Goal: Information Seeking & Learning: Learn about a topic

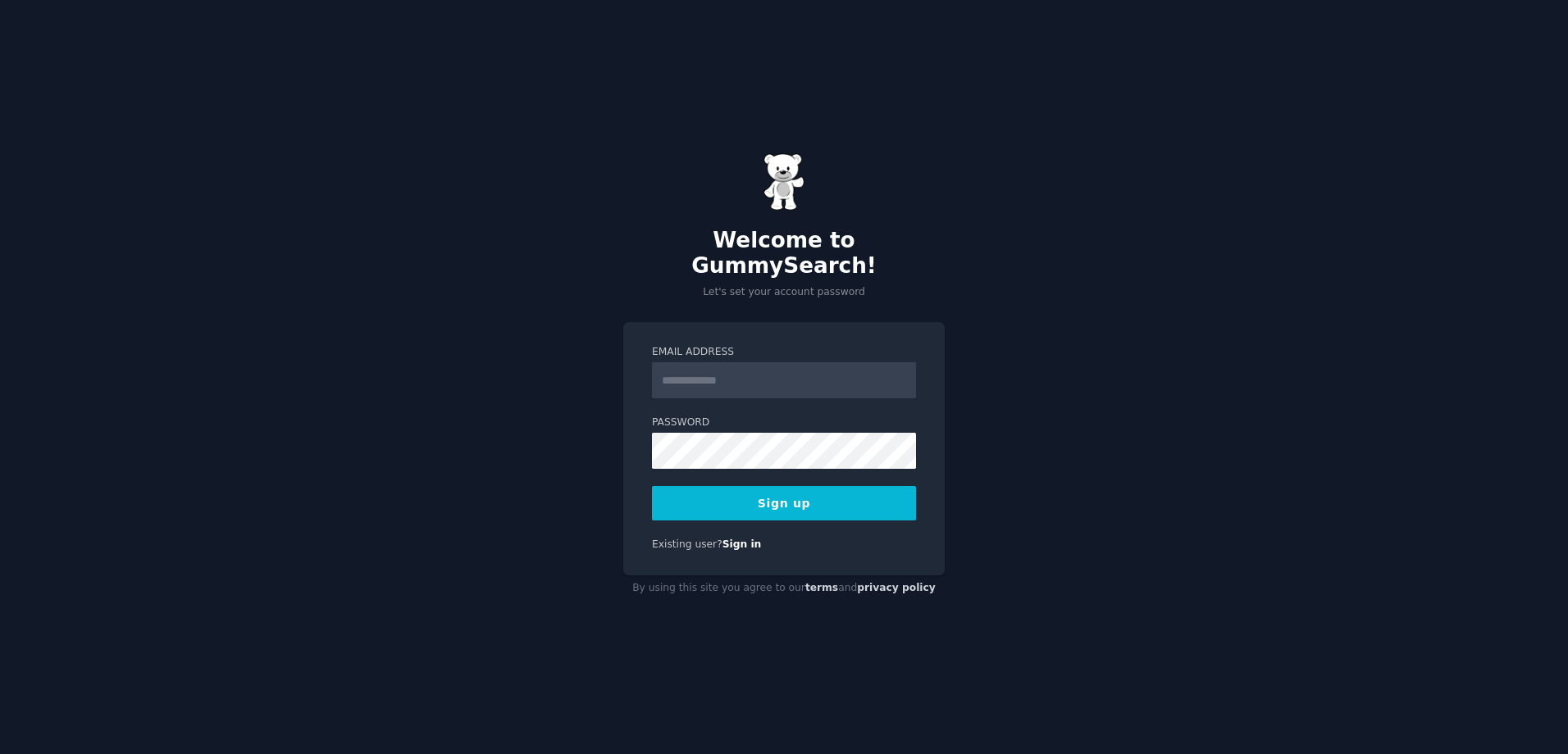
click at [811, 362] on input "Email Address" at bounding box center [784, 380] width 264 height 36
type input "**********"
click at [820, 492] on button "Sign up" at bounding box center [784, 503] width 264 height 34
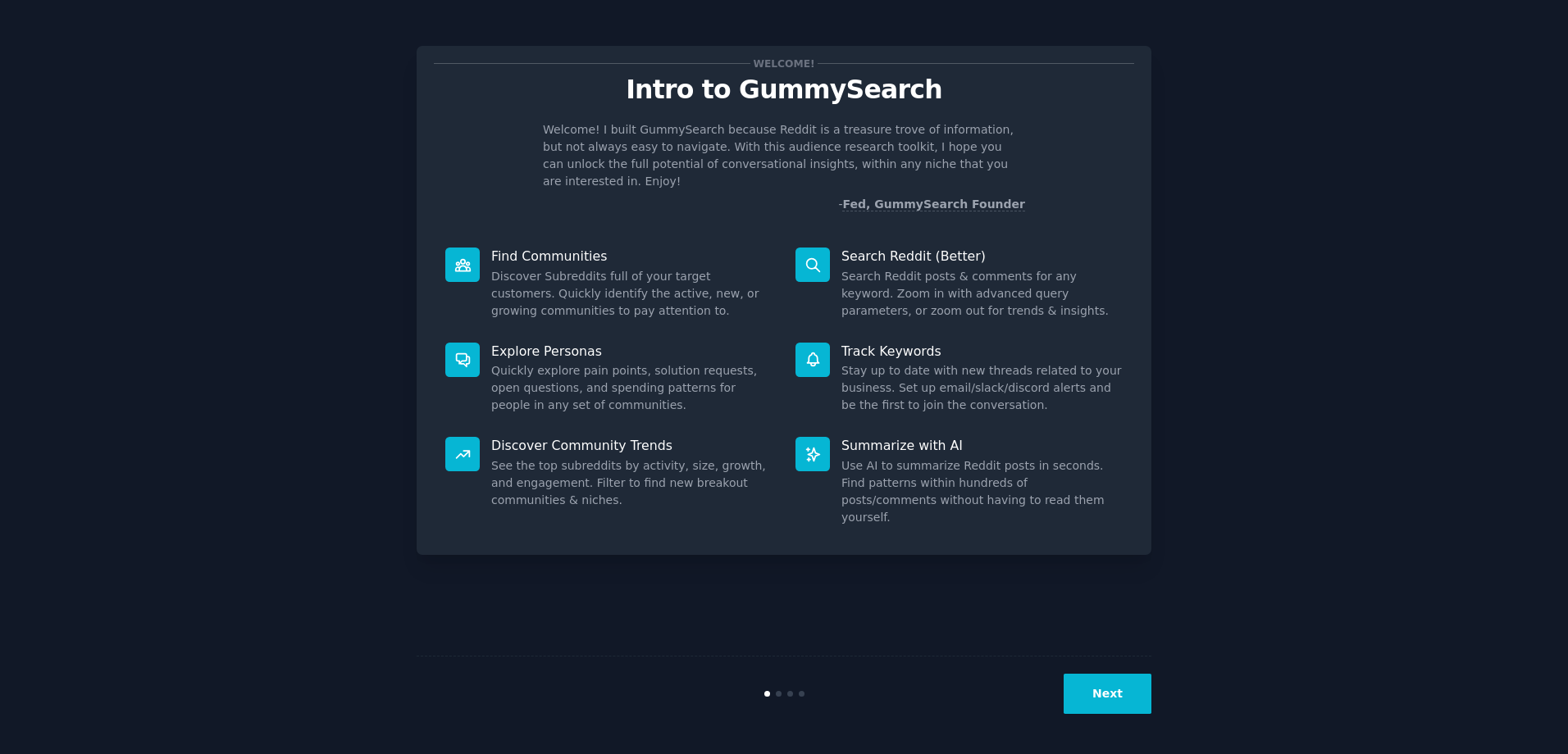
click at [1099, 684] on button "Next" at bounding box center [1107, 694] width 88 height 40
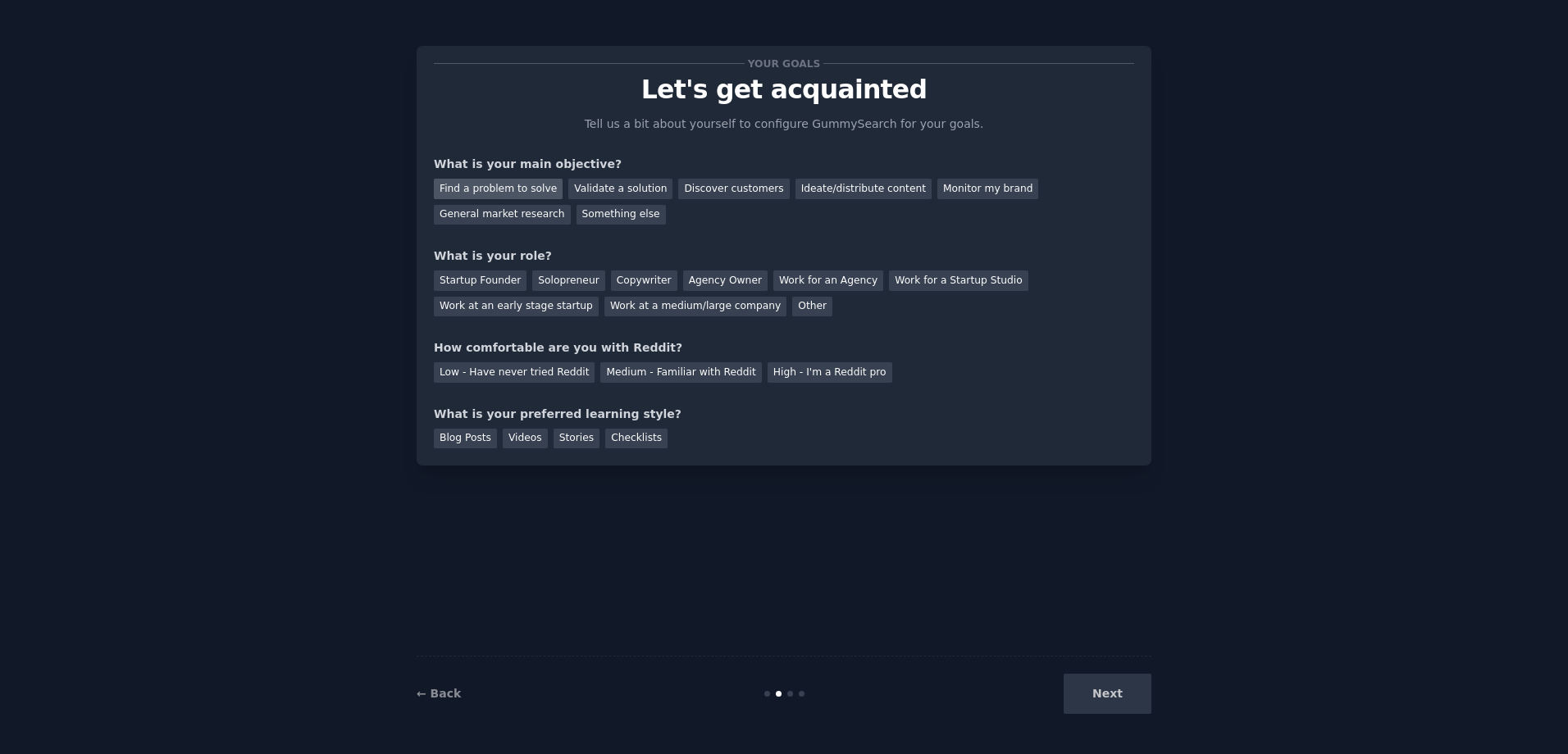
click at [524, 187] on div "Find a problem to solve" at bounding box center [498, 188] width 129 height 20
drag, startPoint x: 618, startPoint y: 185, endPoint x: 684, endPoint y: 274, distance: 110.8
click at [618, 186] on div "Validate a solution" at bounding box center [620, 188] width 104 height 20
drag, startPoint x: 502, startPoint y: 183, endPoint x: 662, endPoint y: 311, distance: 204.9
click at [508, 188] on div "Find a problem to solve" at bounding box center [498, 188] width 129 height 20
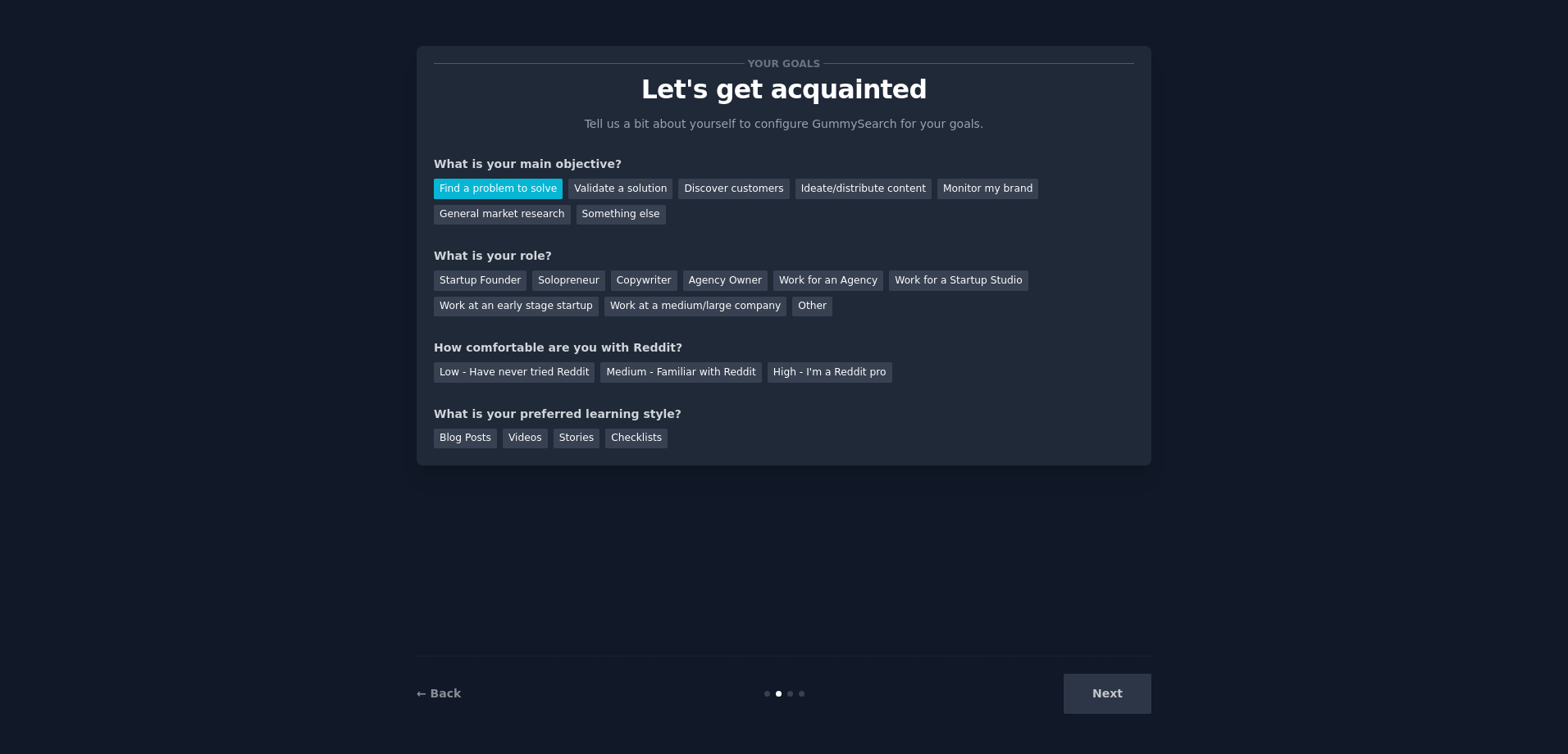
drag, startPoint x: 494, startPoint y: 278, endPoint x: 772, endPoint y: 450, distance: 326.9
click at [494, 279] on div "Startup Founder" at bounding box center [480, 280] width 93 height 20
click at [541, 378] on div "Low - Have never tried Reddit" at bounding box center [514, 372] width 161 height 20
drag, startPoint x: 466, startPoint y: 443, endPoint x: 473, endPoint y: 455, distance: 13.9
click at [473, 455] on div "Your goals Let's get acquainted Tell us a bit about yourself to configure Gummy…" at bounding box center [784, 255] width 735 height 420
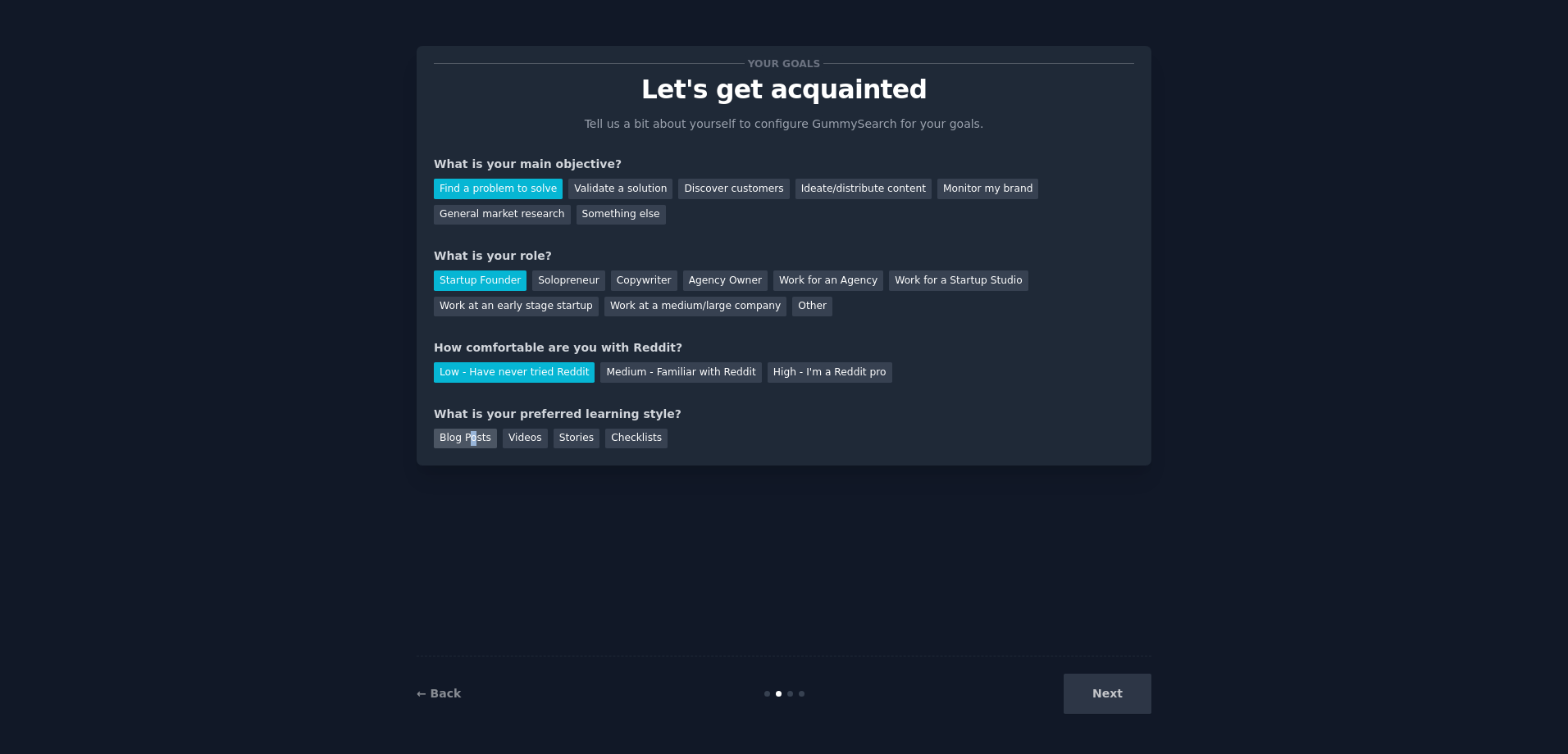
click at [473, 445] on div "Blog Posts" at bounding box center [466, 438] width 63 height 20
click at [525, 446] on div "Videos" at bounding box center [525, 438] width 46 height 20
drag, startPoint x: 1093, startPoint y: 699, endPoint x: 1112, endPoint y: 732, distance: 38.1
click at [1095, 699] on button "Next" at bounding box center [1107, 694] width 88 height 40
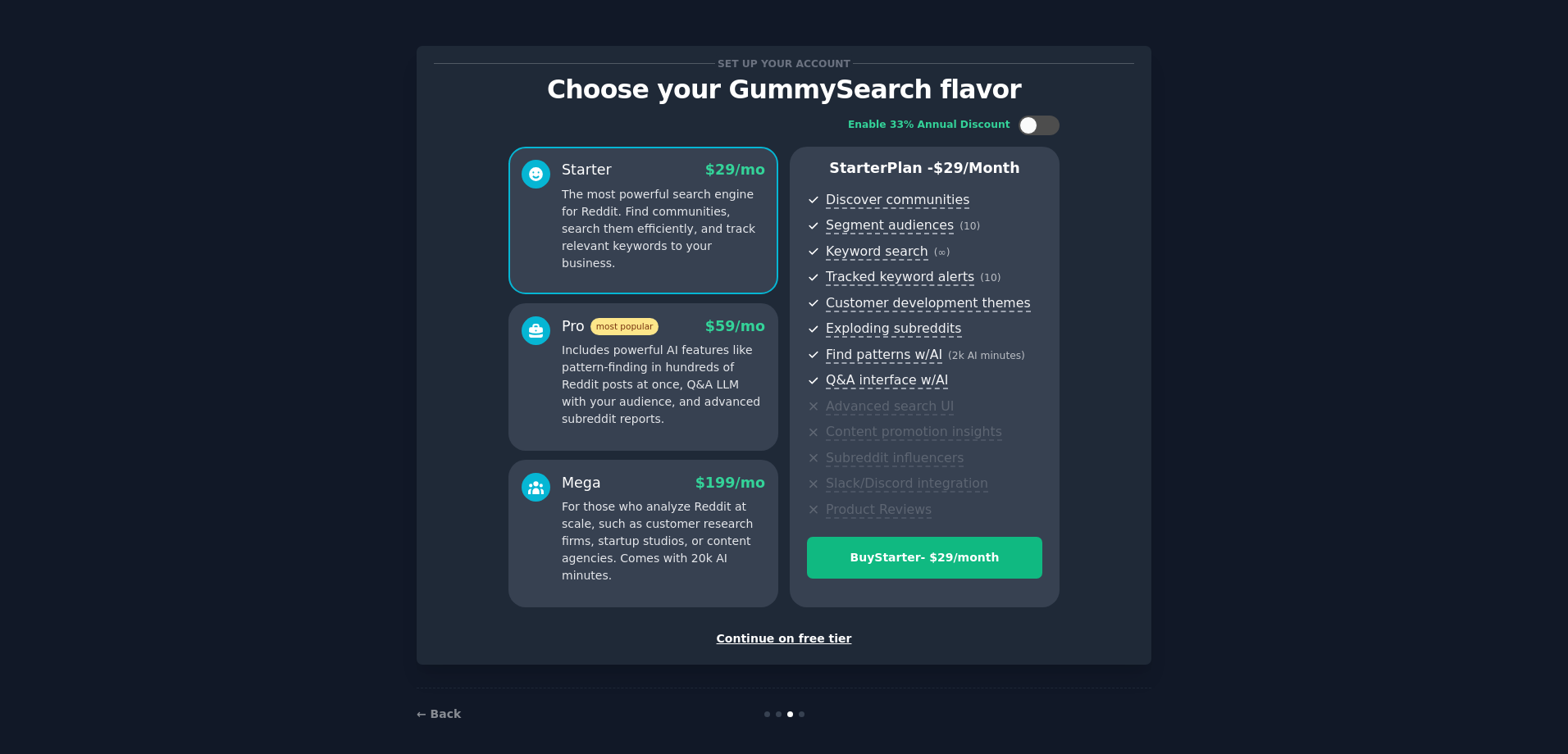
click at [805, 634] on div "Set up your account Choose your GummySearch flavor Enable 33% Annual Discount S…" at bounding box center [784, 355] width 700 height 584
click at [759, 639] on div "Continue on free tier" at bounding box center [784, 639] width 700 height 17
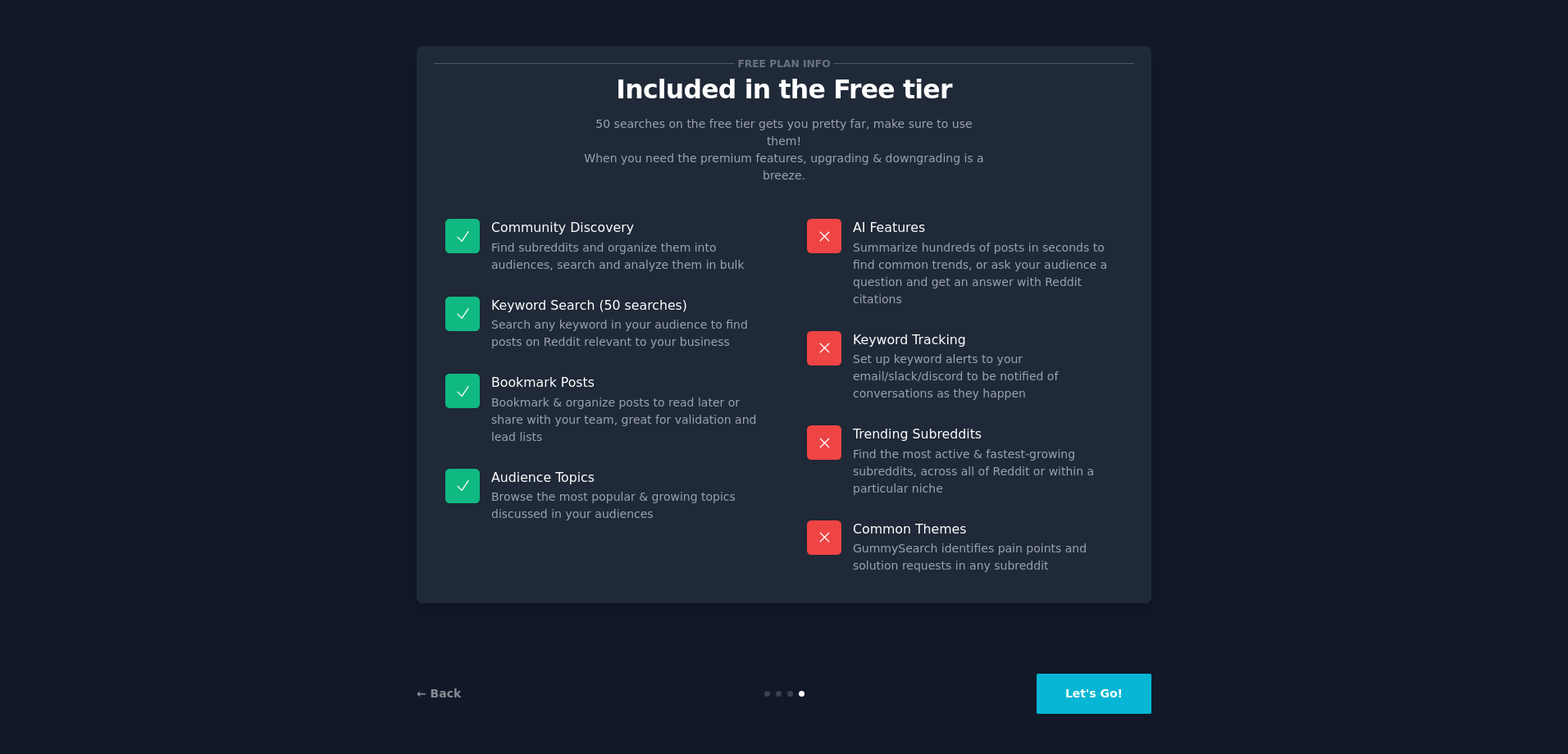
click at [1117, 695] on button "Let's Go!" at bounding box center [1093, 694] width 115 height 40
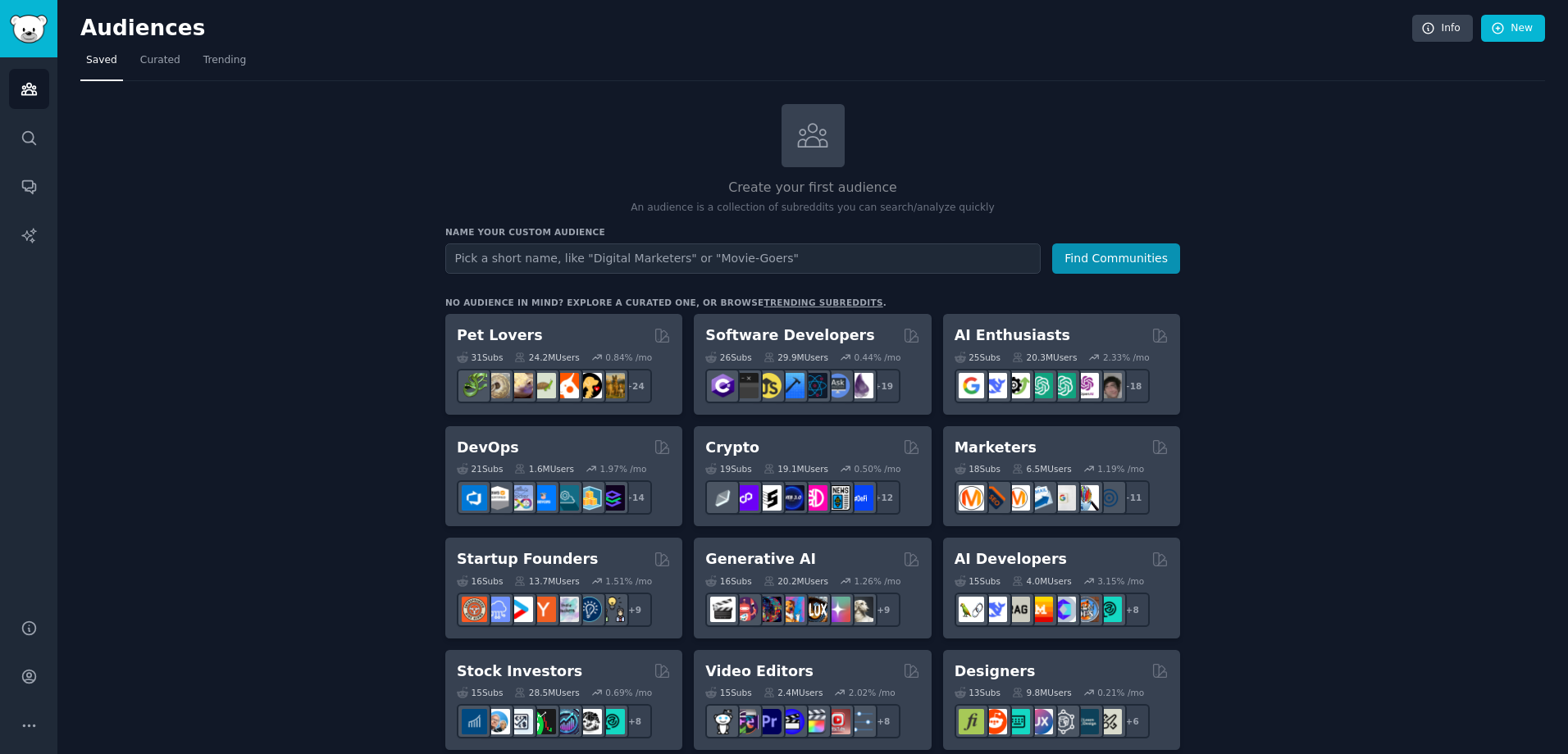
click at [758, 257] on input "text" at bounding box center [743, 258] width 595 height 31
type input "Med Spa/Aesthetician owners"
click at [1084, 267] on button "Find Communities" at bounding box center [1116, 258] width 128 height 31
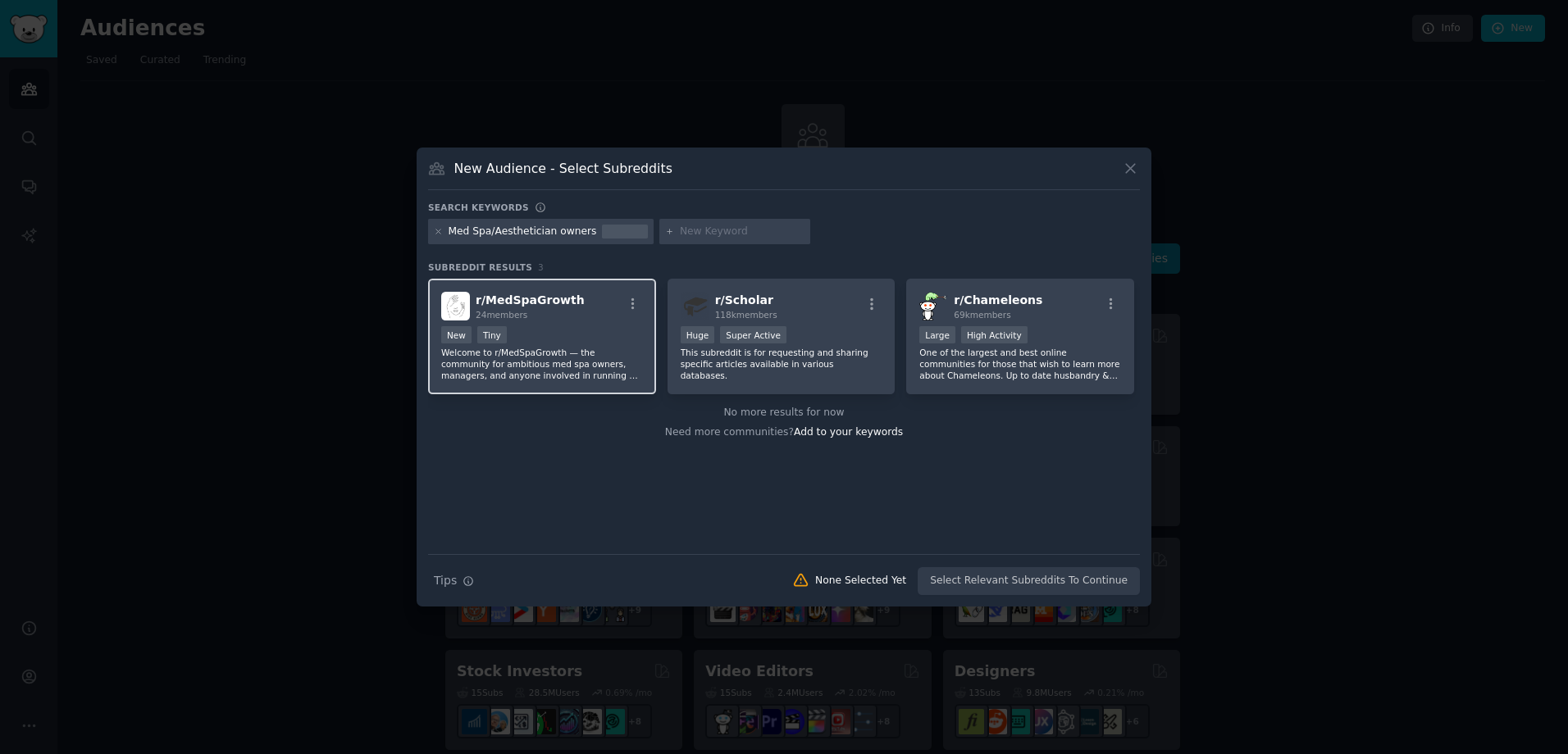
click at [511, 365] on p "Welcome to r/MedSpaGrowth — the community for ambitious med spa owners, manager…" at bounding box center [542, 363] width 201 height 34
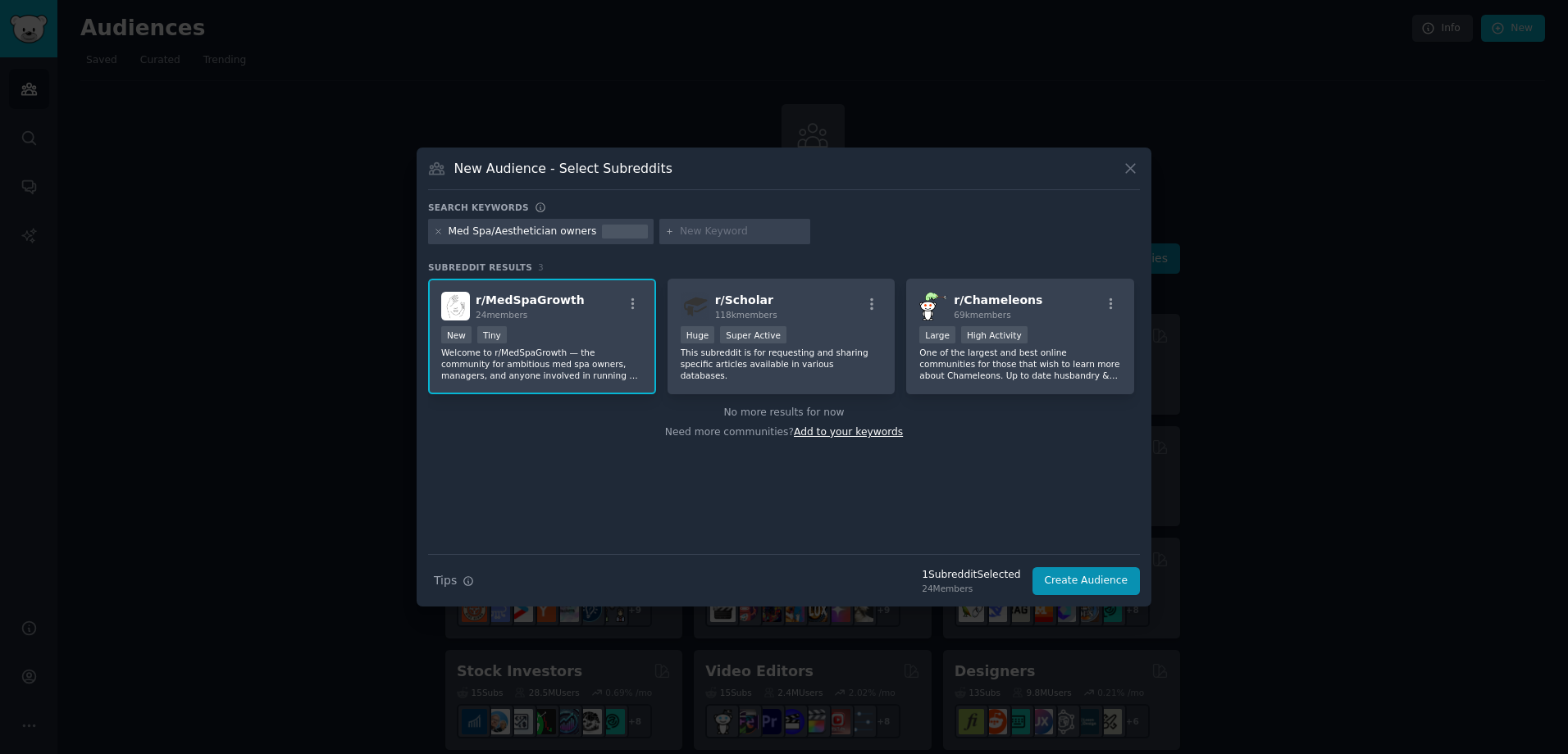
click at [854, 436] on span "Add to your keywords" at bounding box center [848, 431] width 109 height 11
click at [725, 228] on input "text" at bounding box center [742, 232] width 124 height 15
type input "Small Business Growth"
drag, startPoint x: 1117, startPoint y: 584, endPoint x: 1160, endPoint y: 670, distance: 96.2
click at [1118, 586] on button "Create Audience" at bounding box center [1087, 581] width 108 height 28
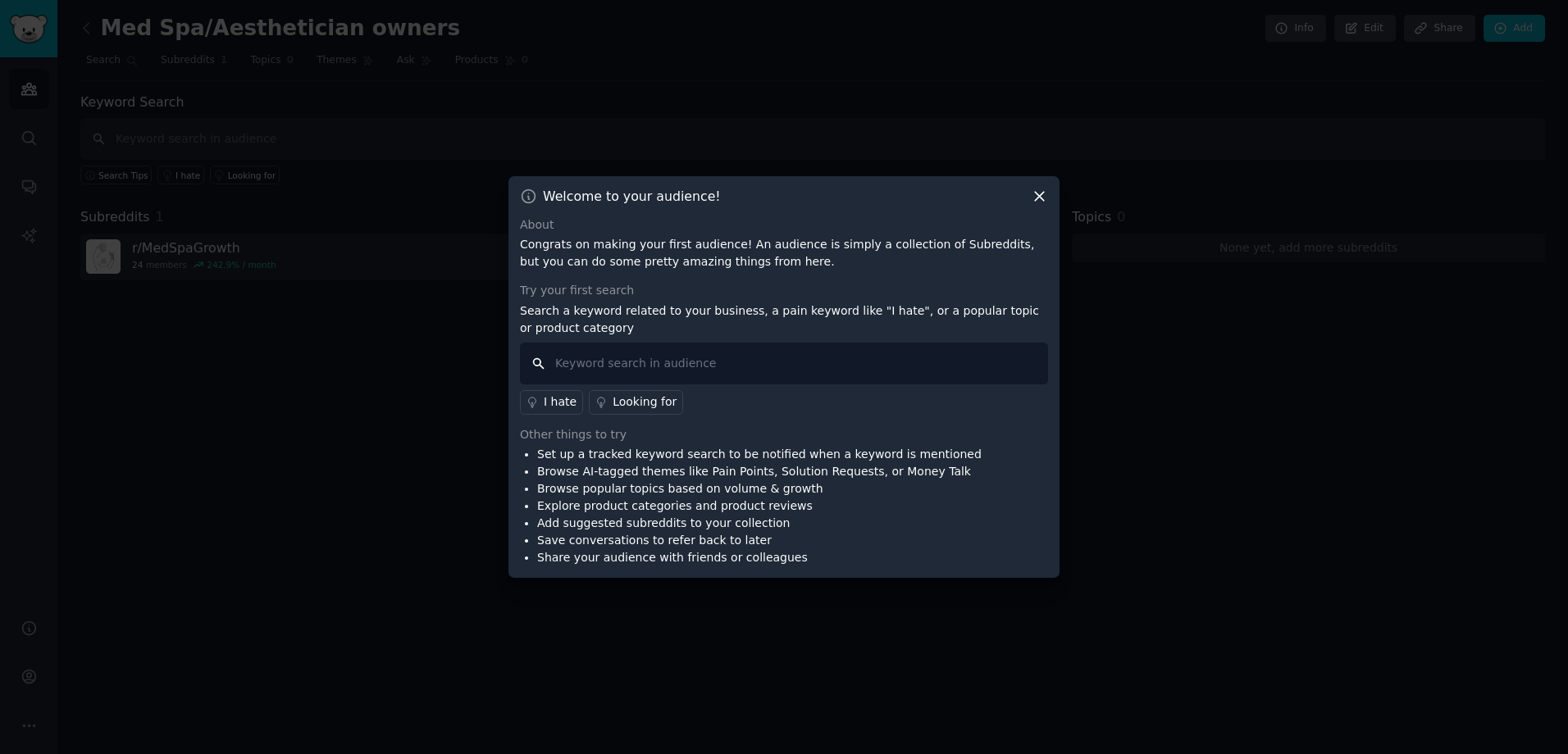
click at [806, 374] on input "text" at bounding box center [783, 364] width 528 height 42
drag, startPoint x: 744, startPoint y: 378, endPoint x: 747, endPoint y: 465, distance: 87.1
click at [744, 379] on input "text" at bounding box center [783, 364] width 528 height 42
type input "increase sales"
click at [629, 401] on div "Looking for" at bounding box center [644, 402] width 64 height 17
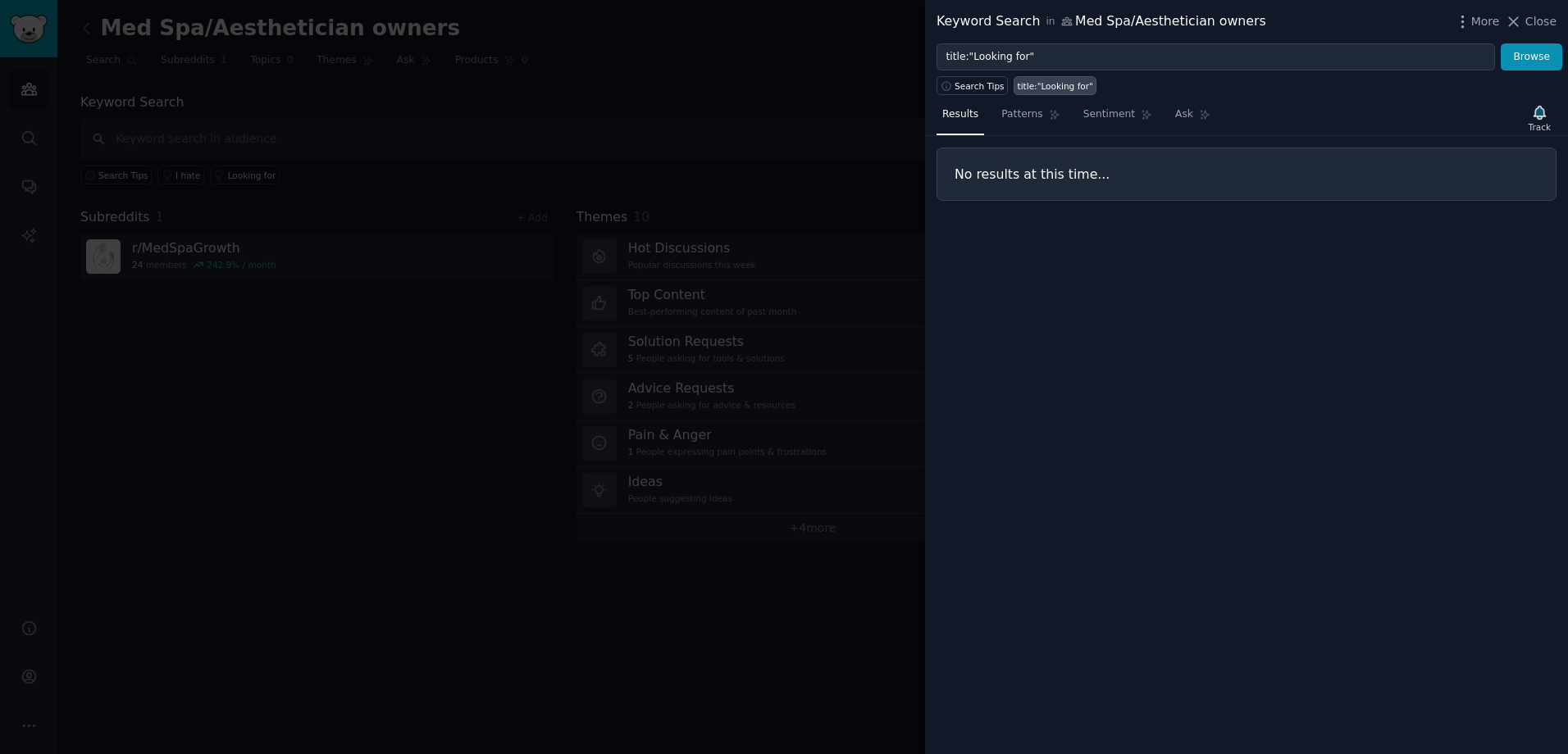
click at [1557, 27] on div "Keyword Search in Med Spa/Aesthetician owners More Close" at bounding box center [1246, 22] width 643 height 44
click at [1544, 24] on span "Close" at bounding box center [1541, 22] width 32 height 17
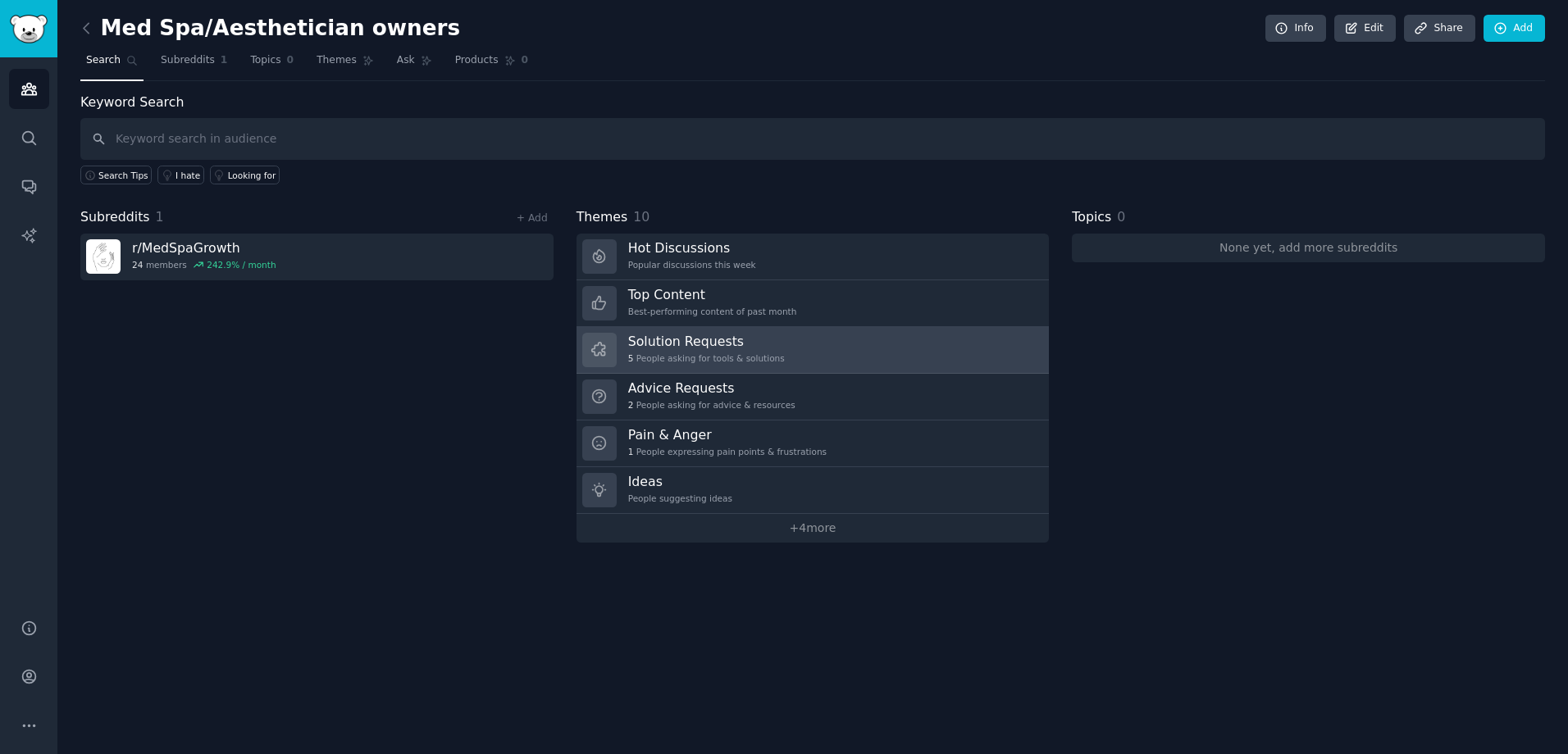
click at [726, 347] on h3 "Solution Requests" at bounding box center [706, 341] width 157 height 17
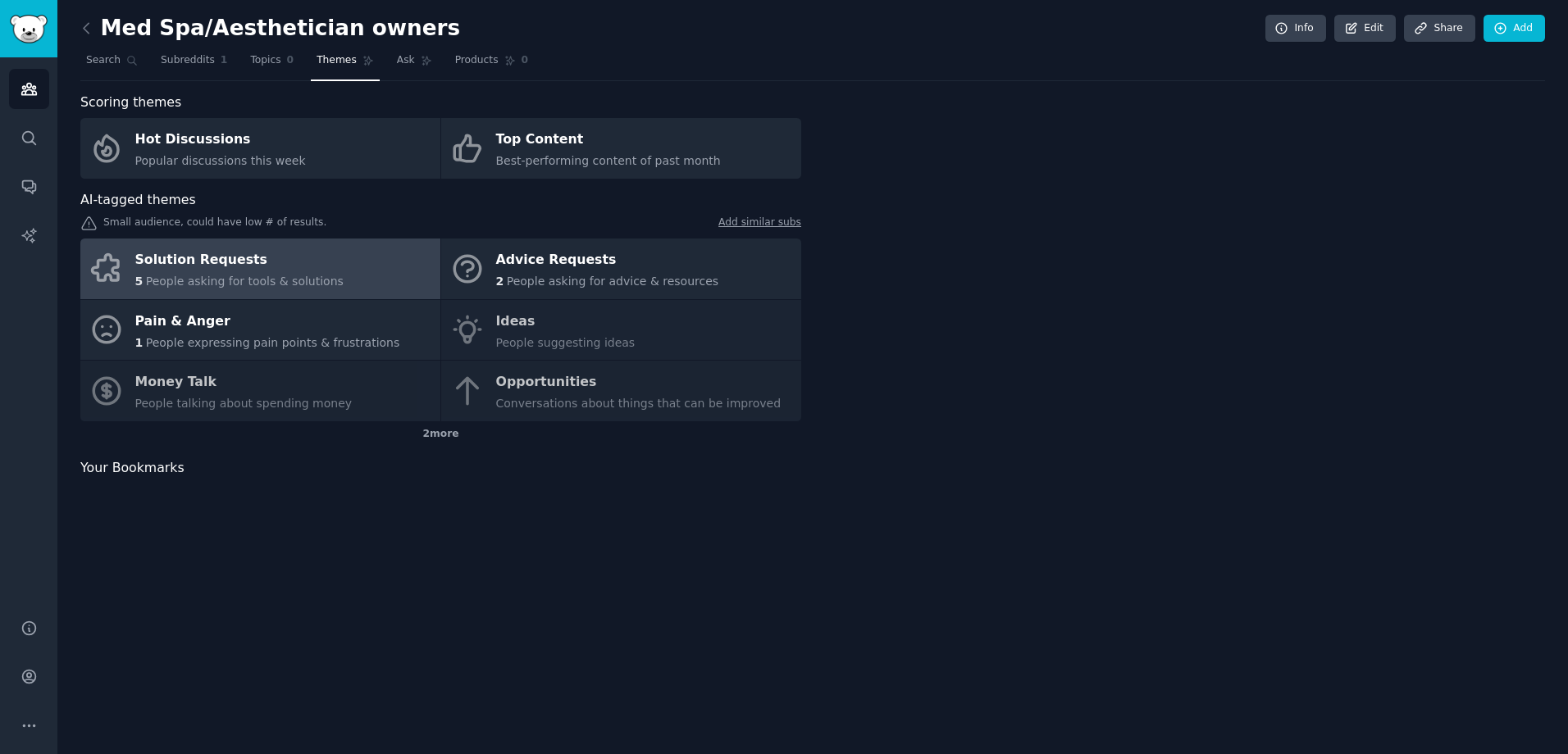
click at [726, 347] on div "Solution Requests 5 People asking for tools & solutions Advice Requests 2 Peopl…" at bounding box center [441, 330] width 721 height 183
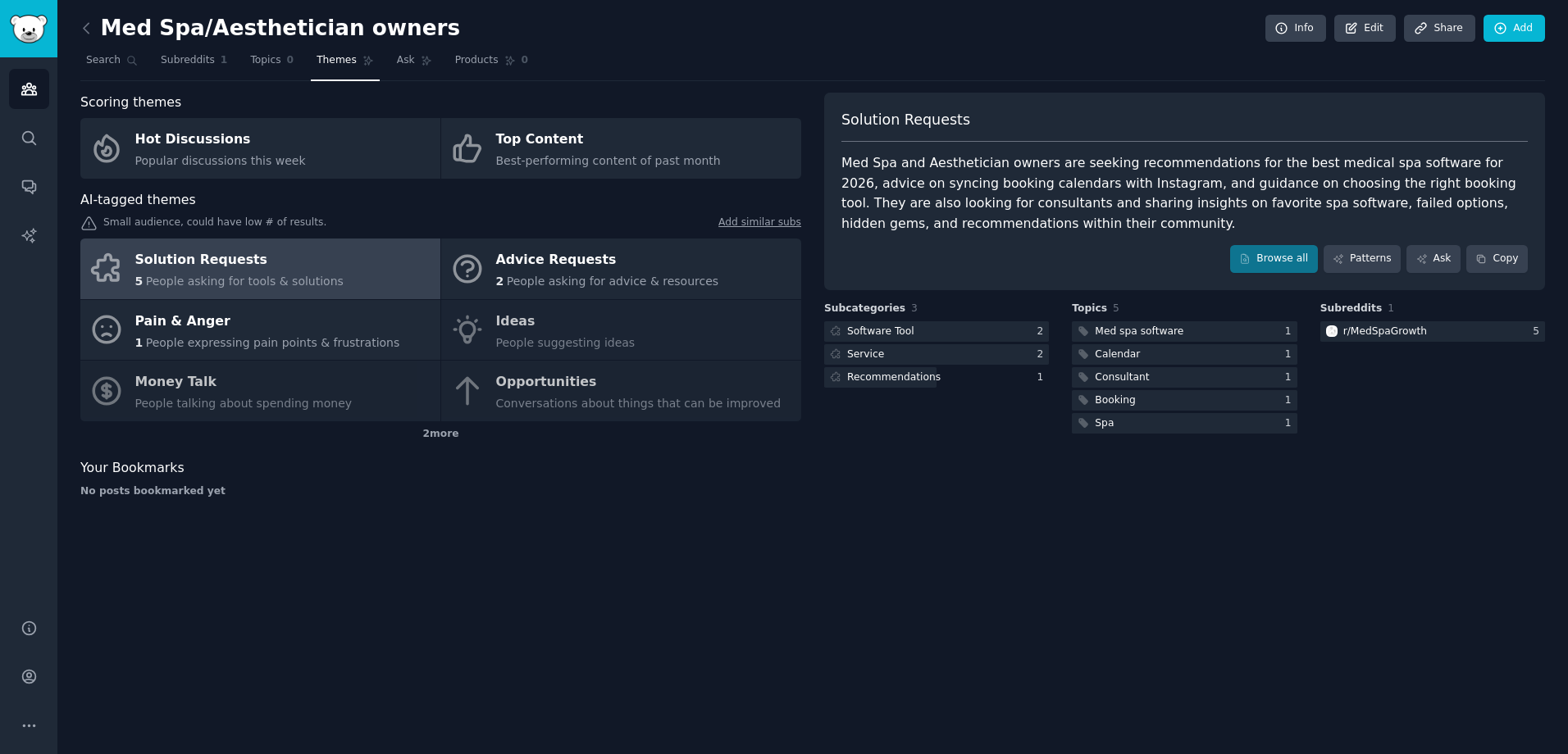
click at [244, 272] on div "Solution Requests" at bounding box center [240, 261] width 208 height 26
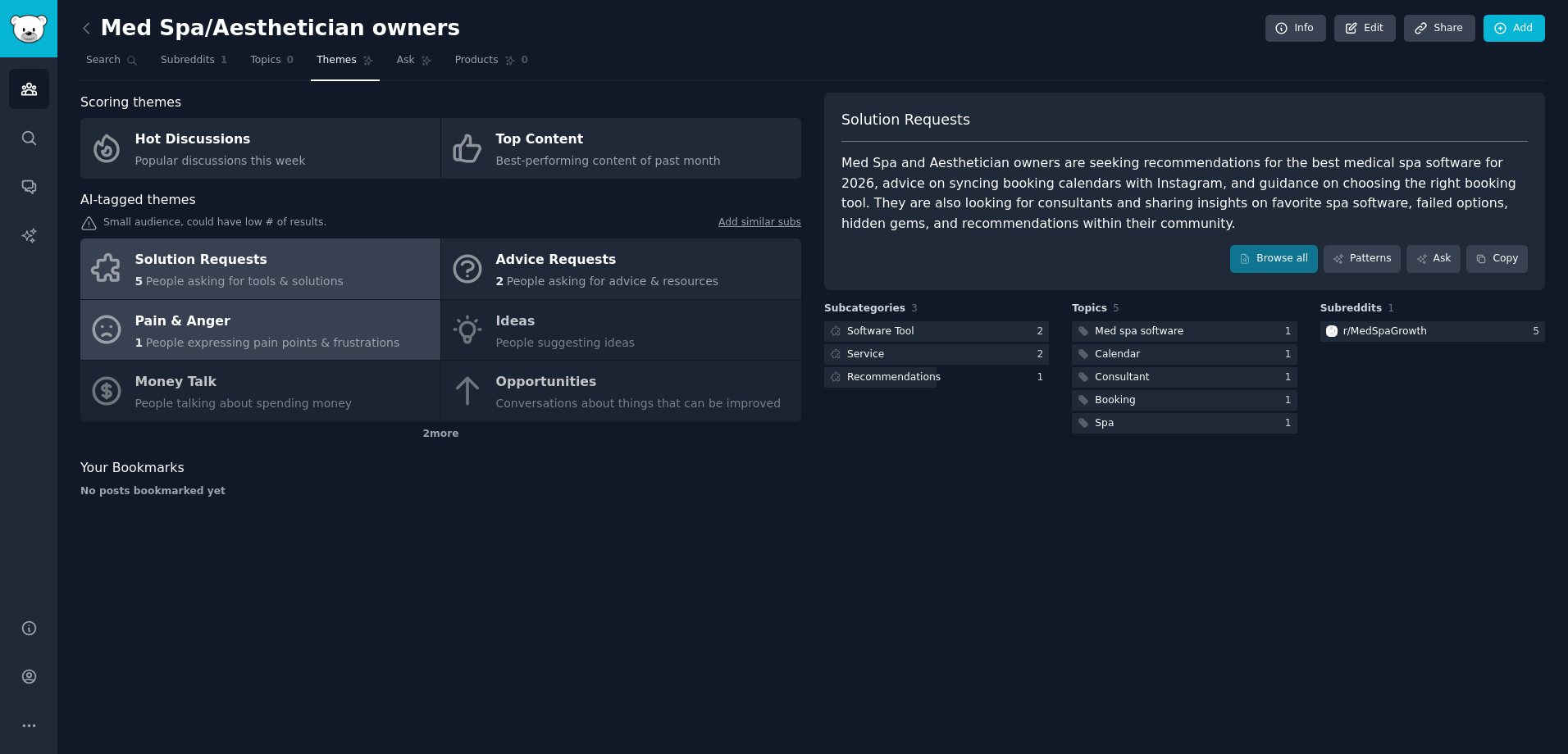
drag, startPoint x: 253, startPoint y: 329, endPoint x: 257, endPoint y: 342, distance: 13.6
click at [252, 330] on div "Pain & Anger" at bounding box center [268, 321] width 265 height 26
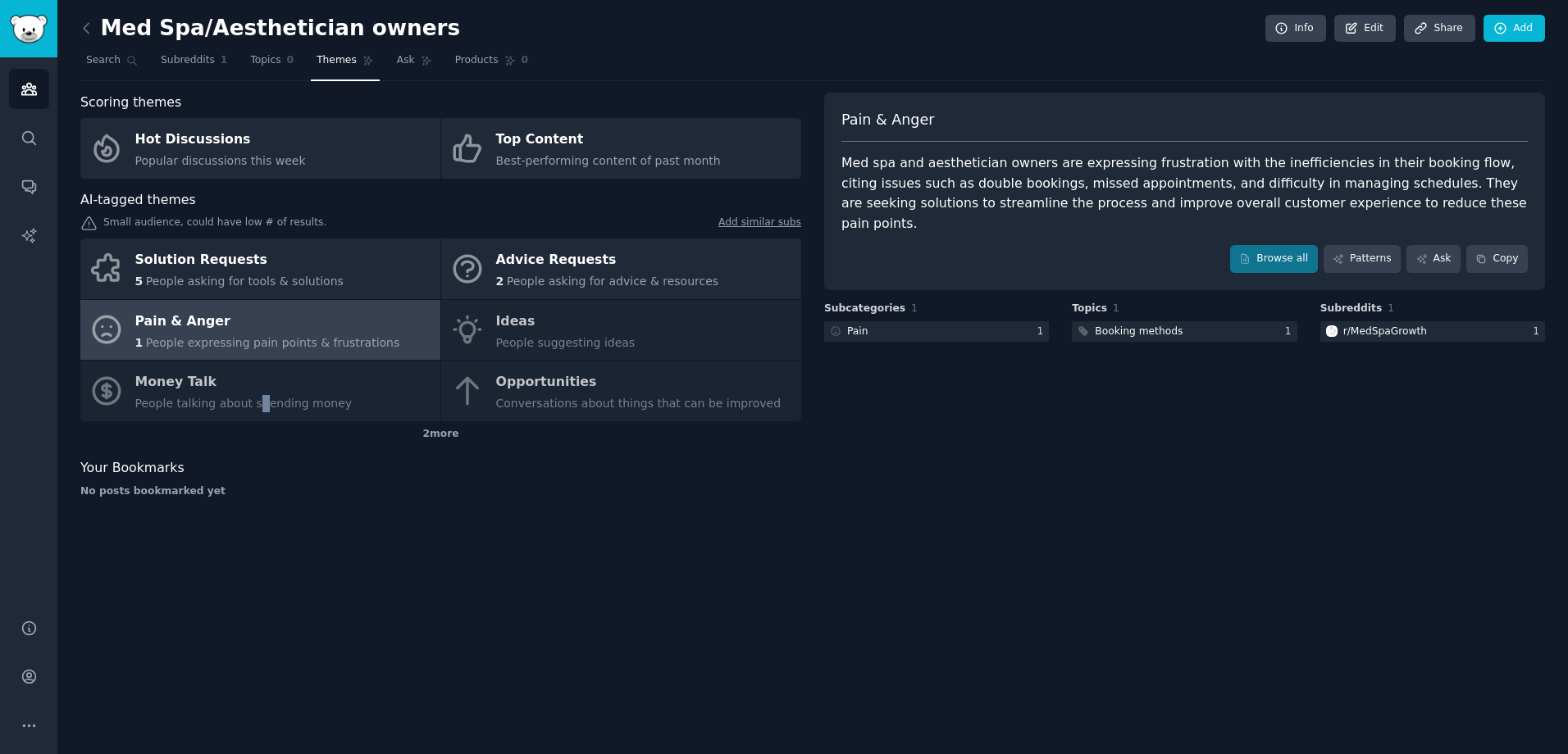
click at [251, 413] on div "Solution Requests 5 People asking for tools & solutions Advice Requests 2 Peopl…" at bounding box center [441, 330] width 721 height 183
drag, startPoint x: 251, startPoint y: 413, endPoint x: 202, endPoint y: 391, distance: 53.7
click at [202, 391] on div "Solution Requests 5 People asking for tools & solutions Advice Requests 2 Peopl…" at bounding box center [441, 330] width 721 height 183
click at [192, 383] on div "Solution Requests 5 People asking for tools & solutions Advice Requests 2 Peopl…" at bounding box center [441, 330] width 721 height 183
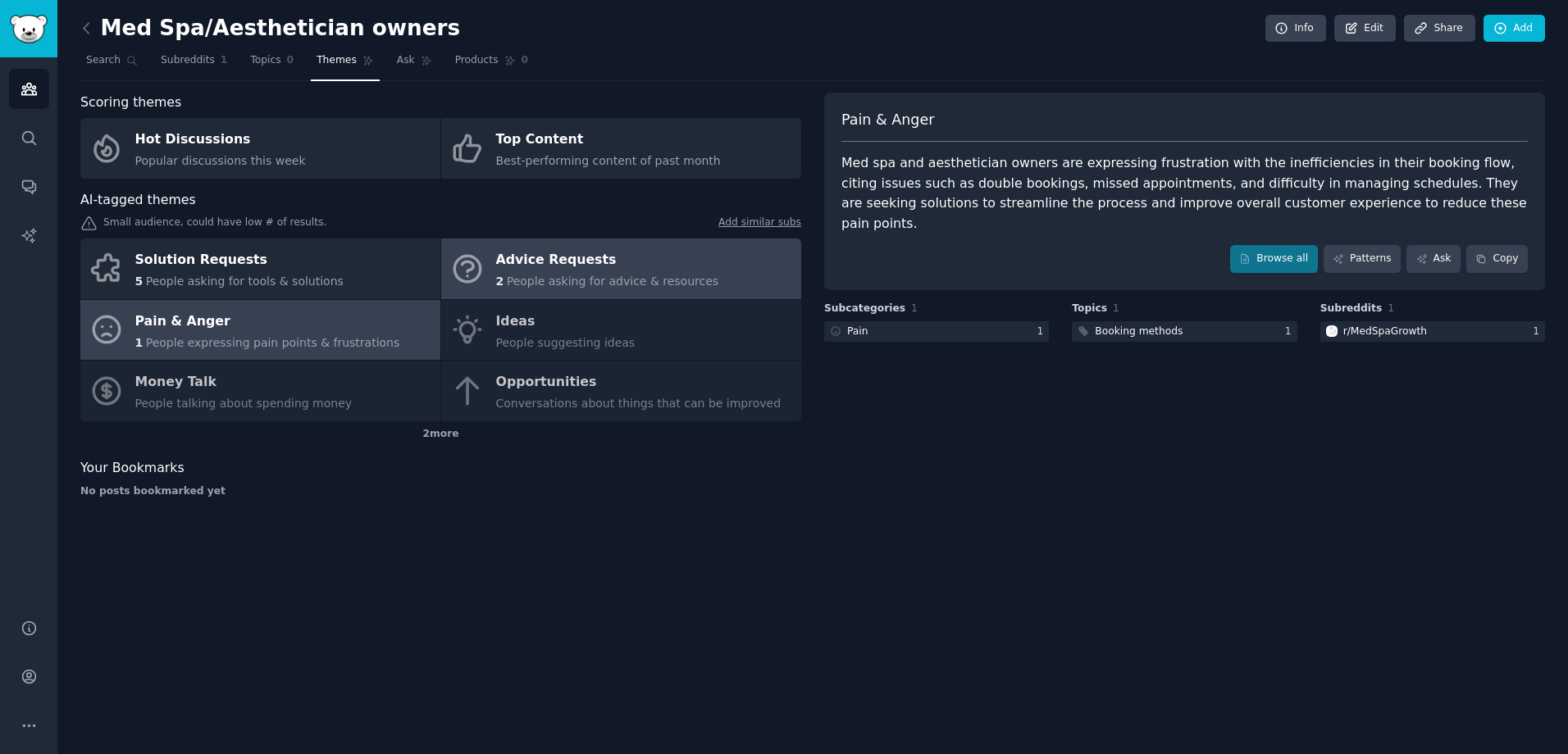
click at [530, 275] on span "People asking for advice & resources" at bounding box center [612, 281] width 212 height 13
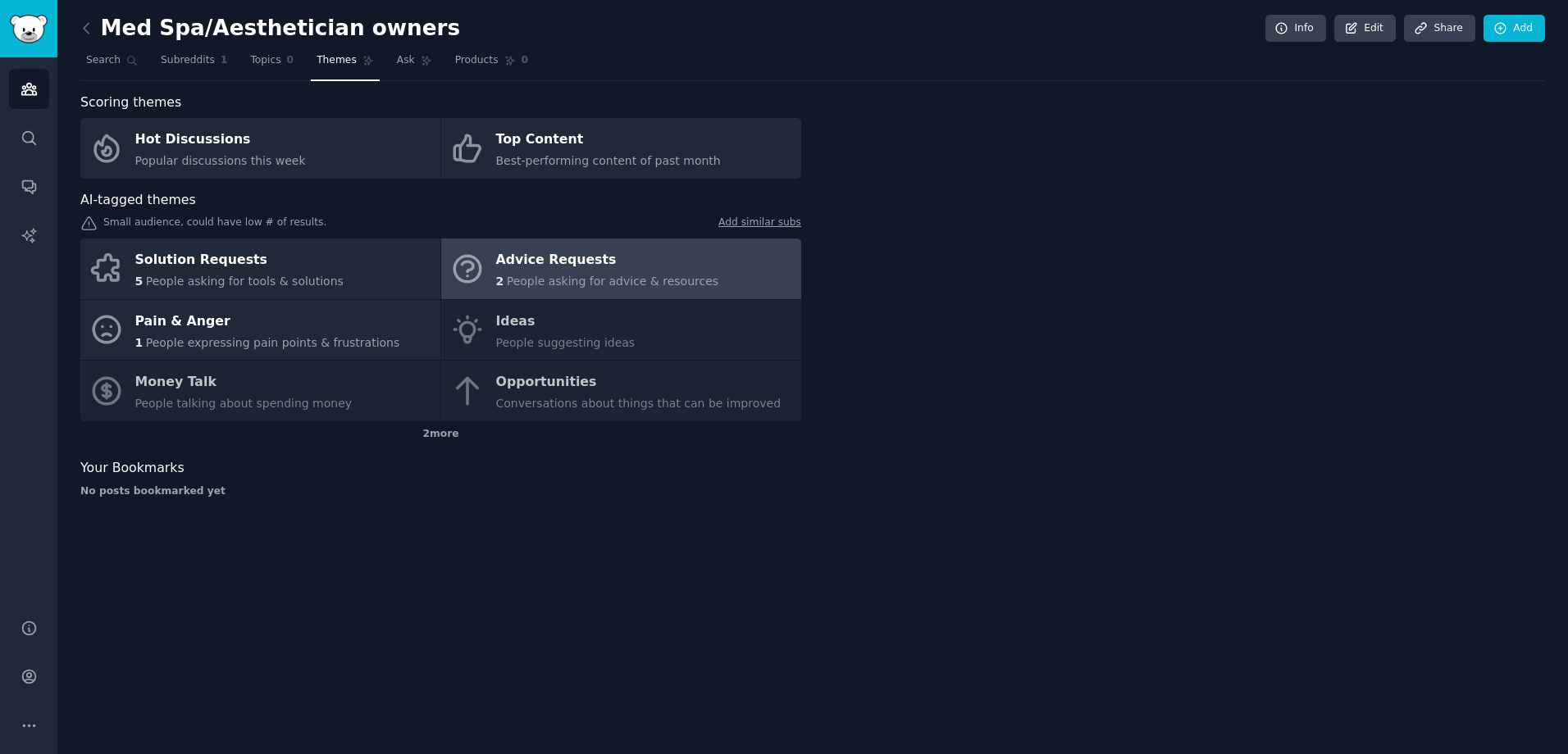
click at [530, 273] on div "2 People asking for advice & resources" at bounding box center [607, 282] width 223 height 17
